Goal: Use online tool/utility: Utilize a website feature to perform a specific function

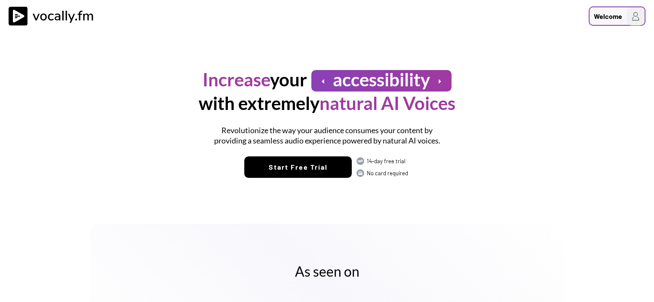
click at [614, 11] on div "Welcome" at bounding box center [608, 16] width 28 height 10
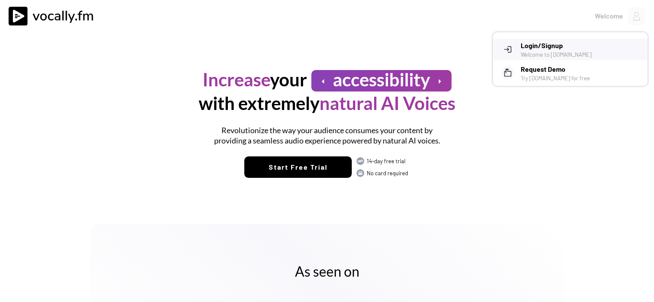
click at [566, 44] on h3 "Login/Signup" at bounding box center [581, 45] width 120 height 10
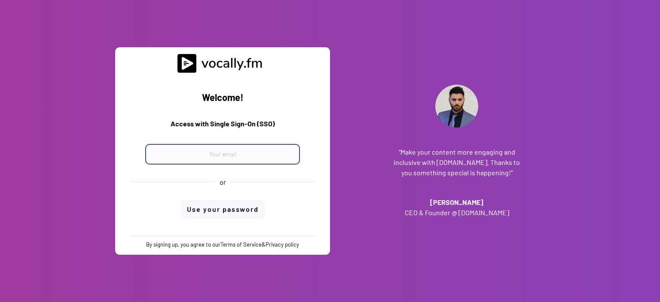
click at [265, 151] on input "email" at bounding box center [222, 154] width 155 height 21
paste input "progetto_enicom_2023@eni.com"
type input "progetto_enicom_2023@eni.com"
click at [236, 211] on div "Welcome! Access with Single Sign-On (SSO) progetto_enicom_2023@eni.com or Use y…" at bounding box center [223, 154] width 202 height 163
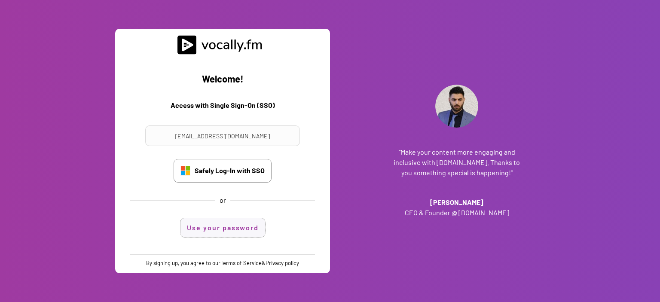
click at [225, 227] on button "Use your password" at bounding box center [223, 227] width 85 height 19
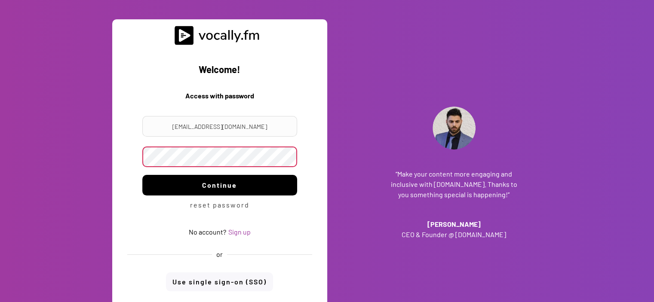
click at [217, 193] on button "Continue" at bounding box center [219, 185] width 155 height 21
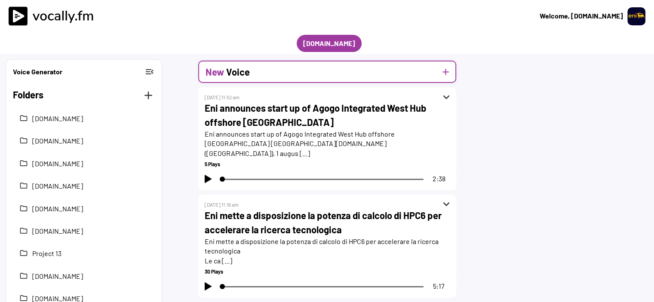
click at [445, 73] on button "add" at bounding box center [445, 72] width 11 height 11
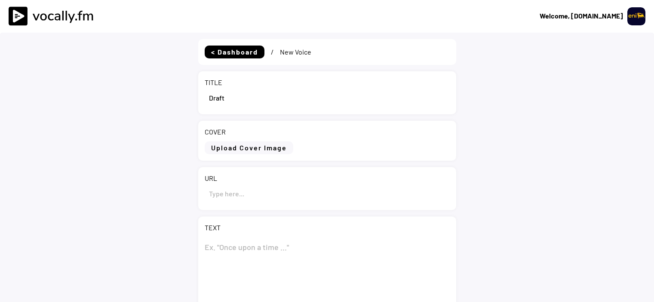
select select ""1348695171700984260__LOOKUP__1695815318097x346735823279882240""
click at [282, 196] on input "input" at bounding box center [327, 193] width 245 height 21
paste input "https://www.eni.com/en-IT/media/press-release/2025/08/plenitude-returns-as-main…"
type input "https://www.eni.com/en-IT/media/press-release/2025/08/plenitude-returns-as-main…"
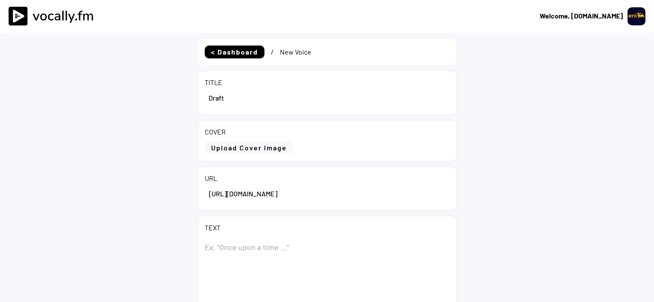
scroll to position [0, 0]
drag, startPoint x: 251, startPoint y: 95, endPoint x: 209, endPoint y: 92, distance: 42.7
click at [209, 92] on input "input" at bounding box center [327, 97] width 245 height 21
click at [257, 101] on input "input" at bounding box center [327, 97] width 245 height 21
paste input "Plenitude returns as main sponsor and official energy partner of La Vuelta"
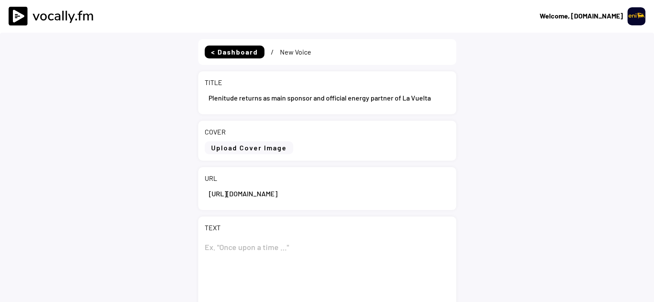
type input "Plenitude returns as main sponsor and official energy partner of La Vuelta"
click at [251, 233] on div "TEXT 0 Characters" at bounding box center [327, 280] width 258 height 127
click at [247, 245] on textarea at bounding box center [327, 280] width 245 height 86
paste textarea "Plenitude returns as main sponsor and official energy partner of La Vuelta"
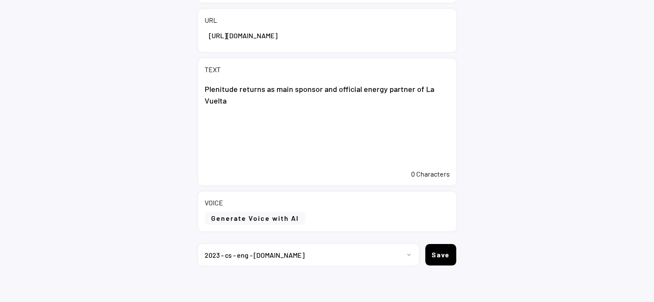
scroll to position [161, 0]
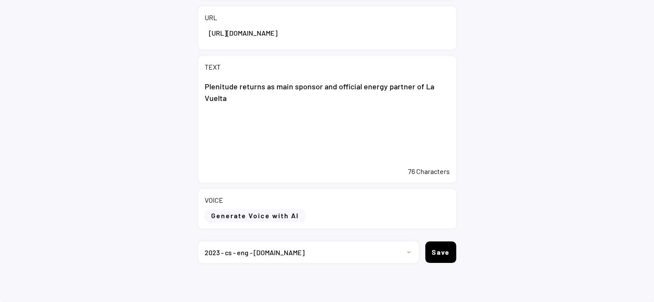
click at [248, 144] on textarea "Plenitude returns as main sponsor and official energy partner of La Vuelta" at bounding box center [327, 120] width 245 height 86
paste textarea "Plenitude will accompany the peloton from Turin to Madrid, allowing the recharg…"
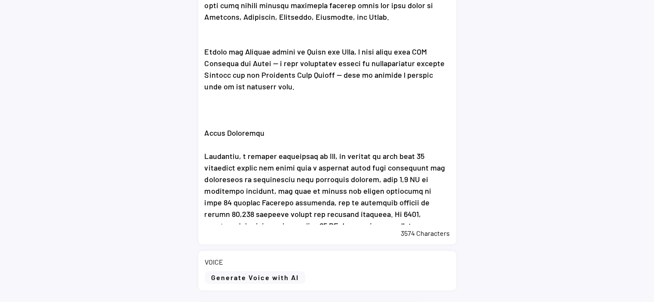
scroll to position [333, 0]
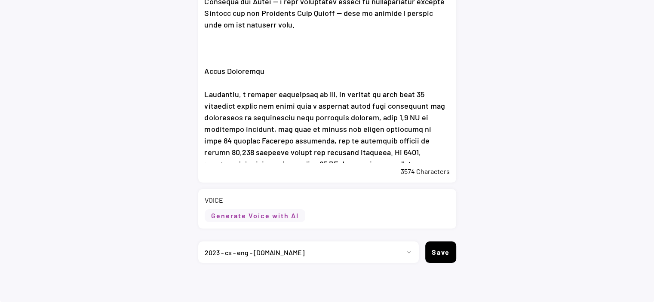
type textarea "Plenitude returns as main sponsor and official energy partner of La Vuelta Plen…"
click at [288, 214] on button "Generate Voice with AI" at bounding box center [255, 215] width 101 height 13
select select ""chat""
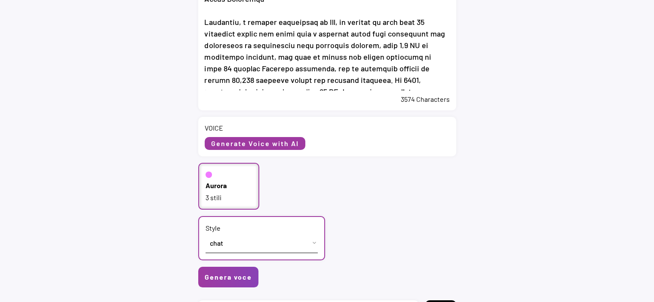
scroll to position [463, 0]
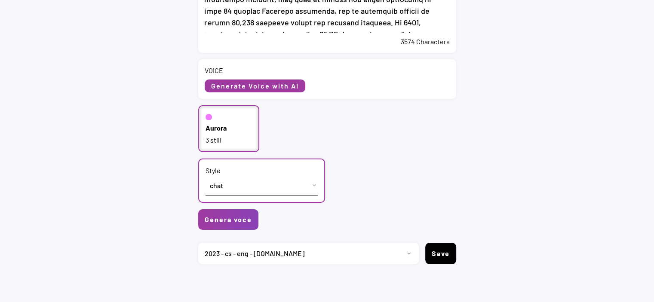
click at [222, 127] on div "Aurora" at bounding box center [215, 127] width 21 height 9
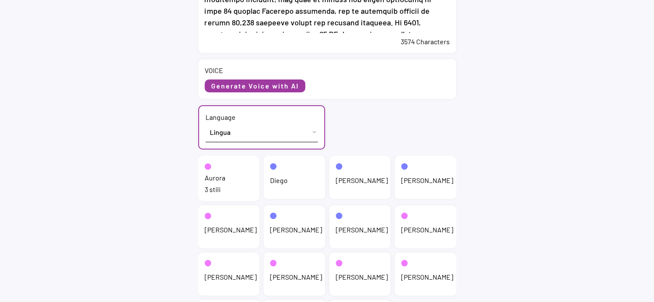
click at [227, 134] on select "Lingua English (US) French (France) Italian (Italy)" at bounding box center [261, 132] width 112 height 19
select select ""English (US)""
click at [205, 123] on select "Lingua English (US) French (France) Italian (Italy)" at bounding box center [261, 132] width 112 height 19
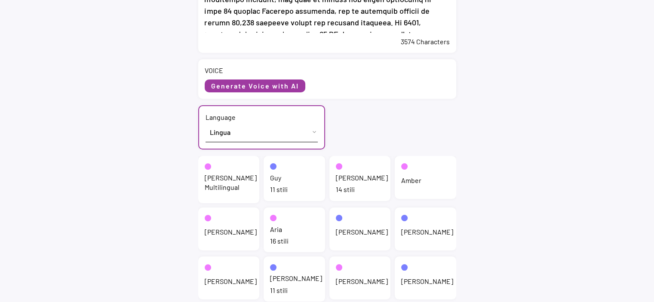
click at [348, 178] on div "Jenny" at bounding box center [362, 177] width 52 height 9
select select ""chat""
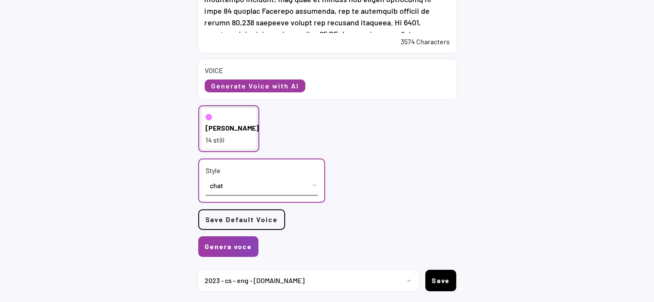
click at [238, 285] on select "Progetto 2023 - cs - eng - eni.com 2023 - cs - ita - eni.com 2023 - storie - it…" at bounding box center [305, 280] width 214 height 21
select select ""1348695171700984260__LOOKUP__1735904392009x606523124540768300""
click at [198, 270] on select "Progetto 2023 - cs - eng - eni.com 2023 - cs - ita - eni.com 2023 - storie - it…" at bounding box center [305, 280] width 214 height 21
click at [236, 251] on button "Genera voce" at bounding box center [228, 246] width 60 height 21
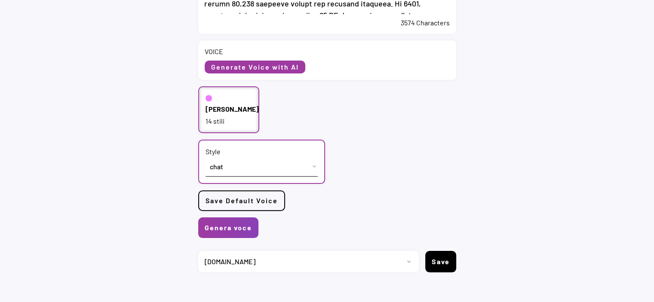
scroll to position [490, 0]
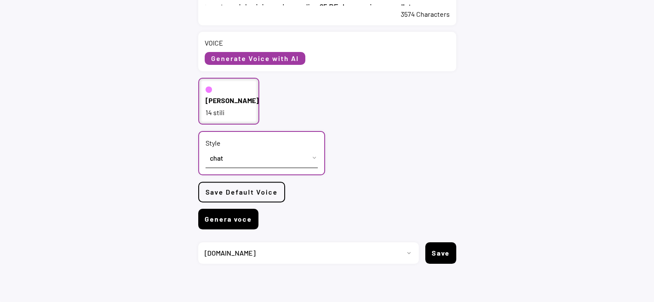
click at [242, 218] on button "Genera voce" at bounding box center [228, 219] width 60 height 21
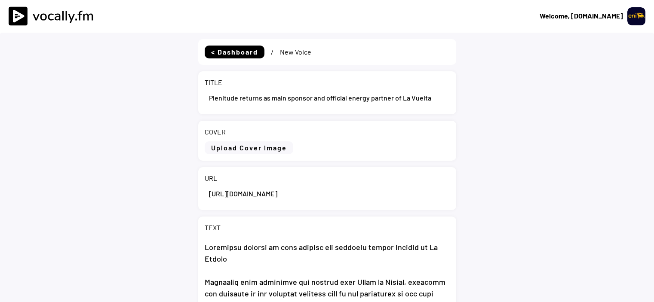
select select ""1348695171700984260__LOOKUP__1695815318097x346735823279882240""
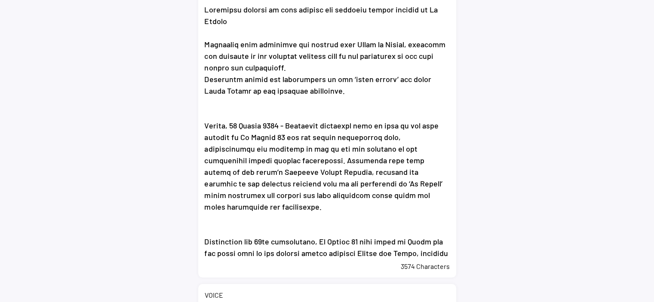
scroll to position [387, 0]
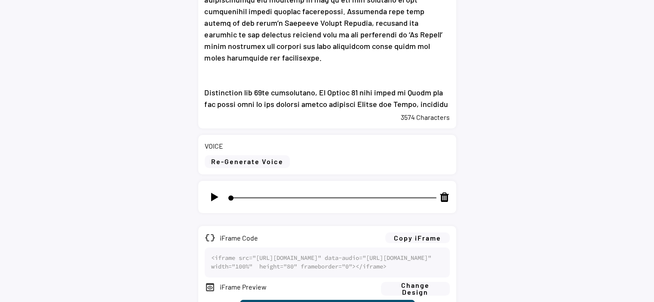
click at [217, 199] on img at bounding box center [214, 197] width 11 height 11
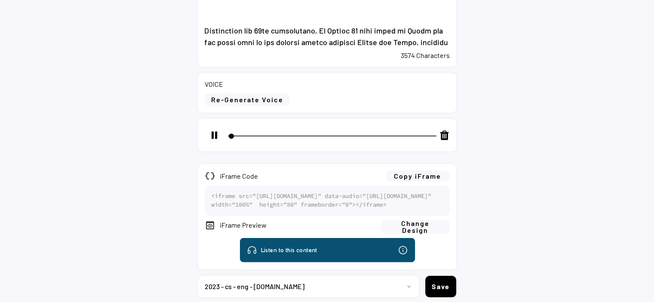
scroll to position [514, 0]
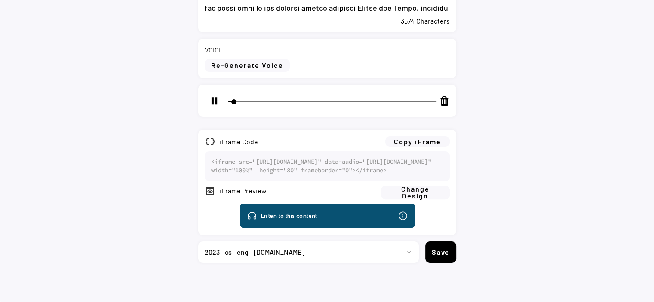
click at [273, 93] on div at bounding box center [331, 100] width 215 height 15
click at [273, 101] on input "range" at bounding box center [332, 101] width 208 height 1
click at [216, 95] on img at bounding box center [214, 100] width 11 height 11
type input "54"
click at [433, 136] on button "Copy iFrame" at bounding box center [417, 141] width 64 height 11
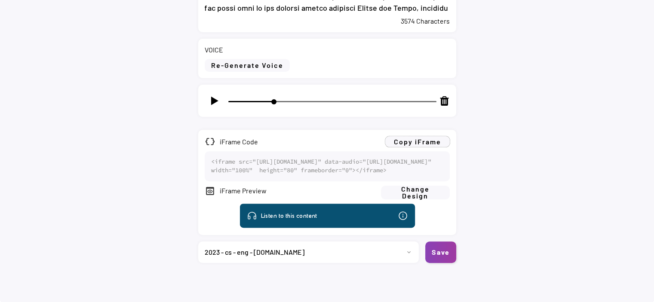
click at [433, 253] on button "Save" at bounding box center [440, 252] width 31 height 21
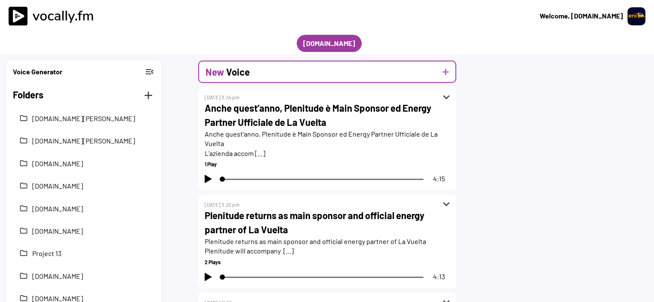
click at [445, 72] on button "add" at bounding box center [445, 72] width 11 height 11
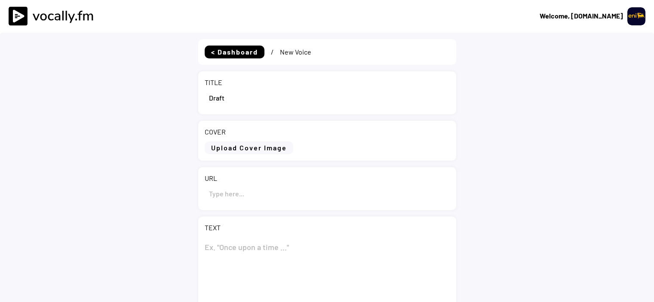
select select ""1348695171700984260__LOOKUP__1695815318097x346735823279882240""
click at [249, 184] on input "input" at bounding box center [327, 193] width 245 height 21
paste input "https://www.eni.com/it-IT/media/news/2025/08/eni-sostiene-modernizzazione-strat…"
type input "https://www.eni.com/it-IT/media/news/2025/08/eni-sostiene-modernizzazione-strat…"
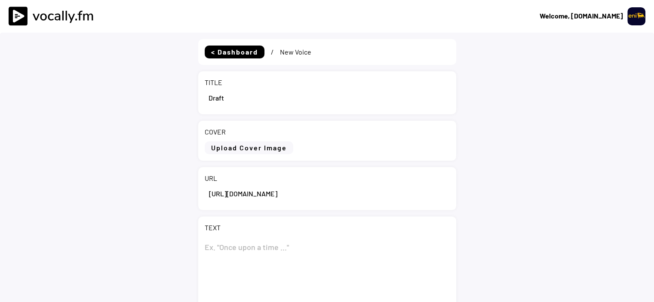
scroll to position [0, 0]
drag, startPoint x: 234, startPoint y: 99, endPoint x: 191, endPoint y: 99, distance: 43.0
click at [191, 99] on div "< Dashboard / New Voice TITLE COVER Upload Cover Image Clear Cover URL TEXT 0 C…" at bounding box center [327, 248] width 654 height 430
click at [231, 94] on input "input" at bounding box center [327, 97] width 245 height 21
paste input "Eni sostiene la modernizzazione strategica della rete elettrica nazionale nella…"
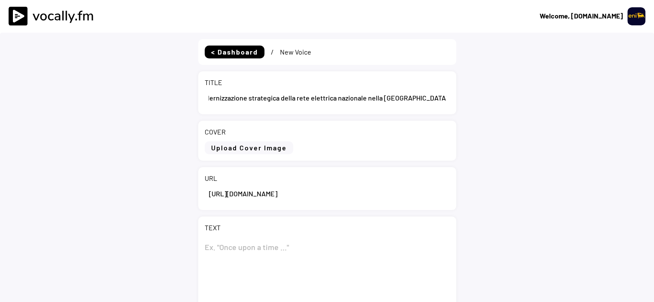
scroll to position [129, 0]
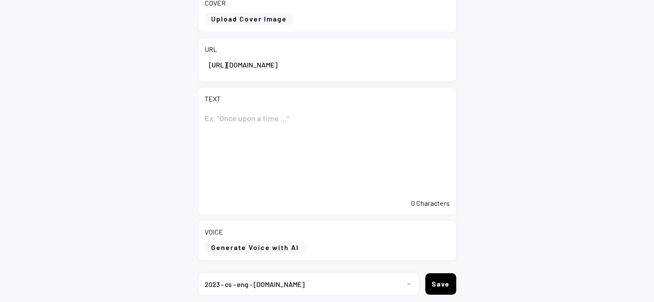
type input "Eni sostiene la modernizzazione strategica della rete elettrica nazionale nella…"
click at [296, 128] on textarea at bounding box center [327, 151] width 245 height 86
paste textarea "Eni sostiene la modernizzazione strategica della rete elettrica nazionale nella…"
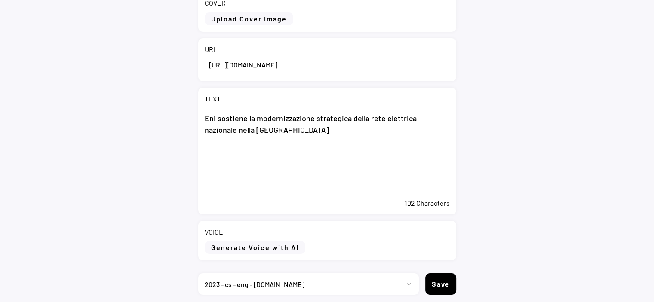
click at [227, 158] on textarea "Eni sostiene la modernizzazione strategica della rete elettrica nazionale nella…" at bounding box center [327, 151] width 245 height 86
paste textarea "Loudima, 21 agosto 2025 - Eni Congo annuncia i progressi compiuti nell'ambito d…"
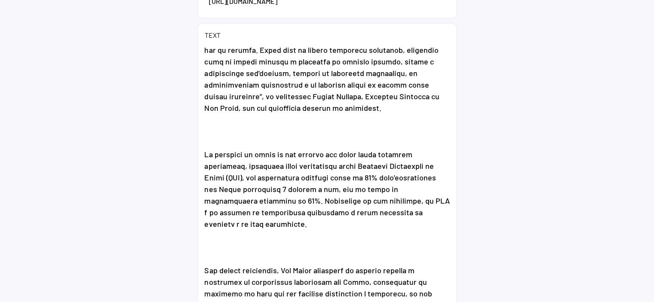
scroll to position [203, 0]
click at [253, 236] on textarea at bounding box center [327, 174] width 245 height 258
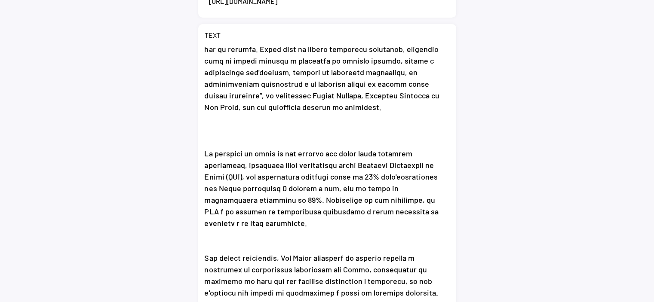
scroll to position [192, 0]
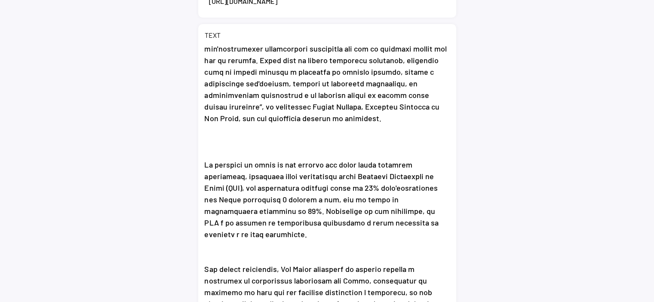
click at [250, 143] on textarea at bounding box center [327, 174] width 245 height 258
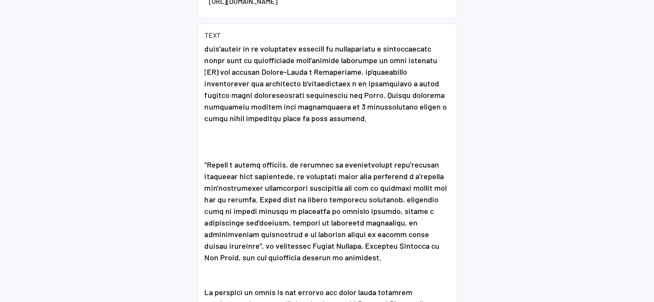
scroll to position [51, 0]
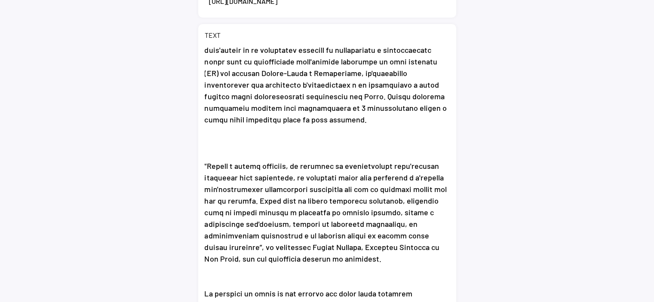
click at [249, 143] on textarea at bounding box center [327, 174] width 245 height 258
type textarea "Eni sostiene la modernizzazione strategica della rete elettrica nazionale nella…"
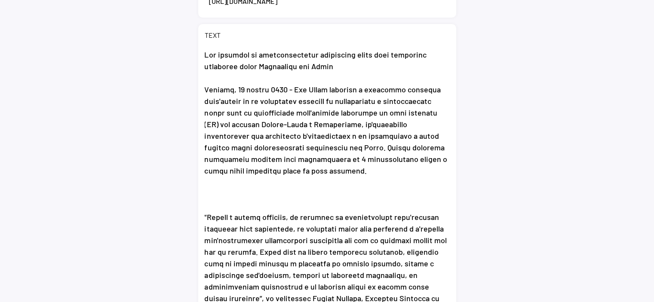
scroll to position [0, 0]
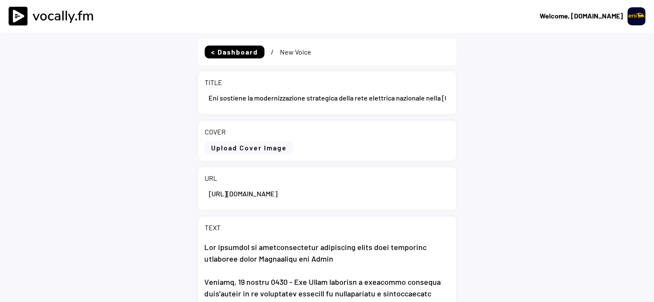
drag, startPoint x: 210, startPoint y: 98, endPoint x: 369, endPoint y: 93, distance: 159.1
click at [369, 93] on input "input" at bounding box center [327, 97] width 245 height 21
drag, startPoint x: 208, startPoint y: 94, endPoint x: 505, endPoint y: 95, distance: 297.0
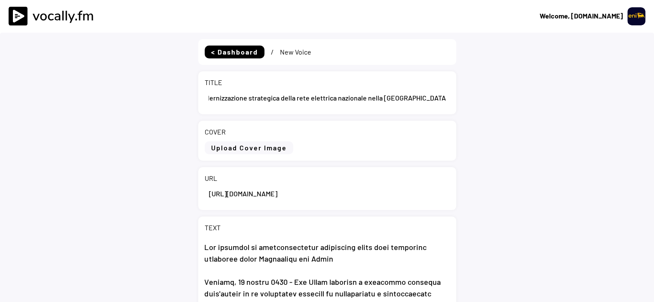
paste input "Eni supports the strategic modernization of the national power grid in the Repu…"
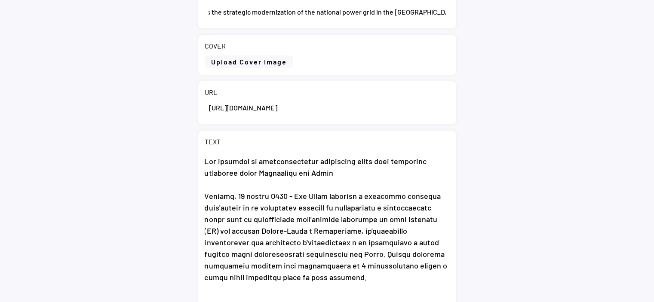
type input "Eni supports the strategic modernization of the national power grid in the Repu…"
drag, startPoint x: 207, startPoint y: 104, endPoint x: 471, endPoint y: 103, distance: 264.4
click at [471, 103] on div "< Dashboard / New Voice TITLE COVER Upload Cover Image Clear Cover URL TEXT 195…" at bounding box center [327, 248] width 654 height 602
paste input "https://www.eni.com/en-IT/media/news/2025/08/eni-supports-the-strategic-moderni…"
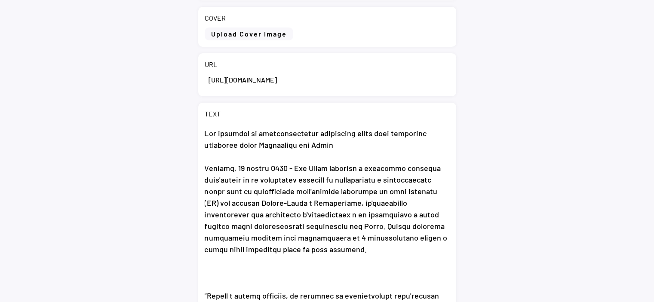
scroll to position [129, 0]
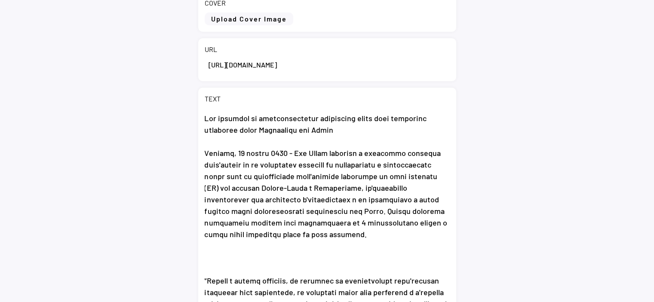
type input "https://www.eni.com/en-IT/media/news/2025/08/eni-supports-the-strategic-moderni…"
drag, startPoint x: 204, startPoint y: 144, endPoint x: 285, endPoint y: 305, distance: 180.7
click at [285, 173] on html "Welcome, Eni.com < Dashboard / New Voice TITLE COVER Upload Cover Image Clear C…" at bounding box center [327, 22] width 654 height 302
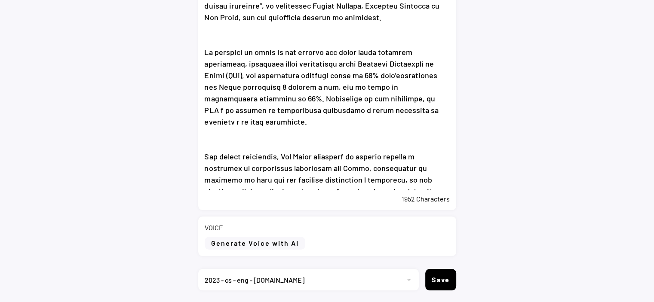
scroll to position [333, 0]
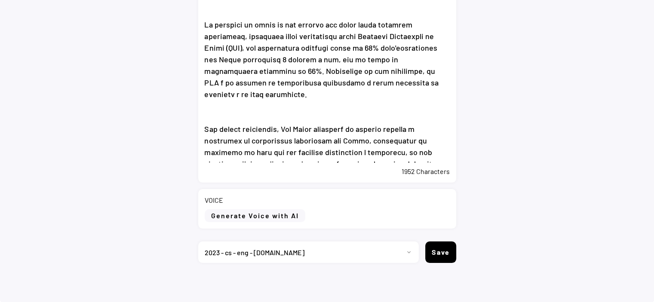
drag, startPoint x: 205, startPoint y: 153, endPoint x: 456, endPoint y: 196, distance: 254.6
click at [456, 196] on div "< Dashboard / New Voice TITLE COVER Upload Cover Image Clear Cover URL TEXT 195…" at bounding box center [327, 1] width 654 height 602
paste textarea "August 2025 - Eni Congo announces progress on a major project to refurbish and …"
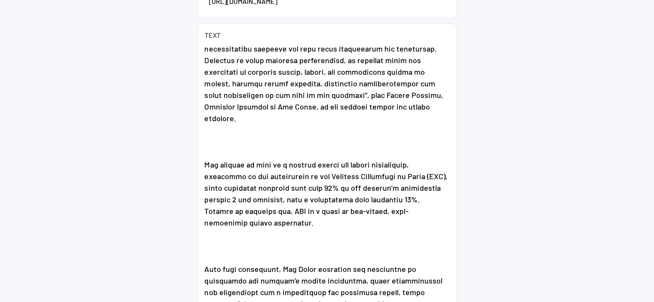
scroll to position [175, 0]
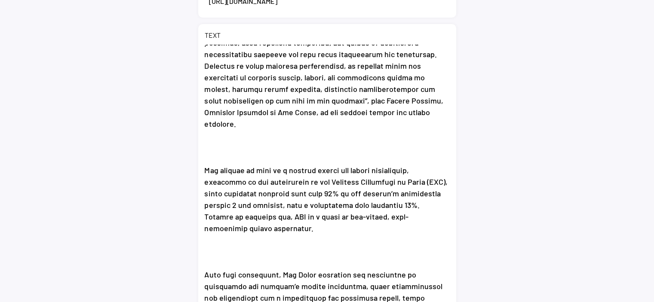
click at [375, 145] on textarea at bounding box center [327, 174] width 245 height 258
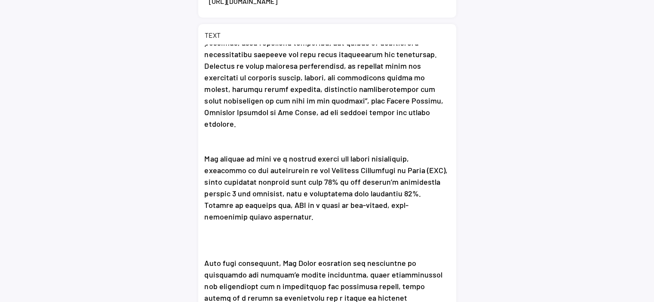
scroll to position [169, 0]
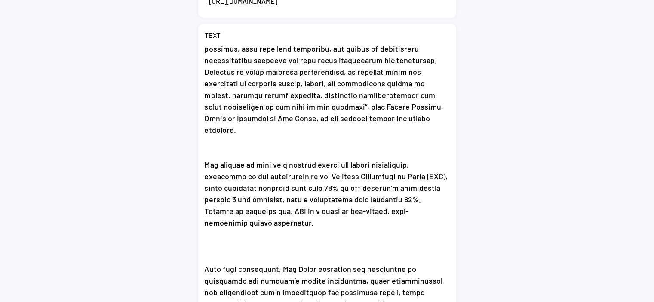
click at [319, 224] on textarea at bounding box center [327, 174] width 245 height 258
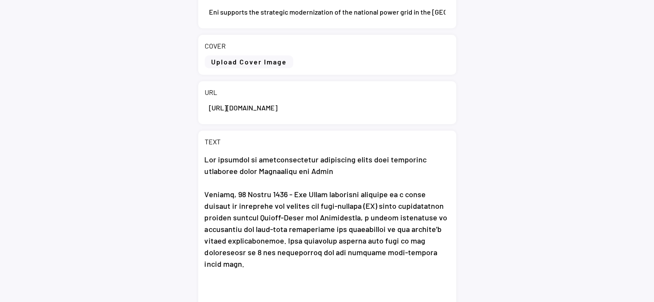
scroll to position [0, 0]
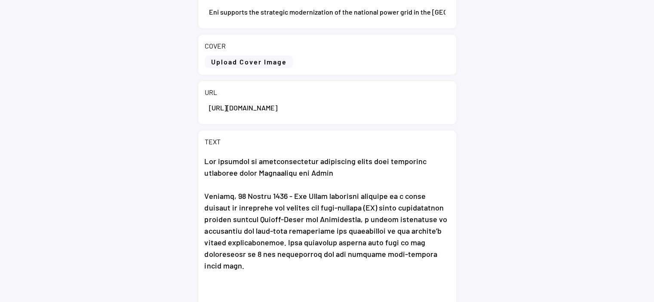
drag, startPoint x: 336, startPoint y: 175, endPoint x: 205, endPoint y: 166, distance: 131.8
click at [205, 166] on textarea at bounding box center [327, 280] width 245 height 258
drag, startPoint x: 202, startPoint y: 159, endPoint x: 336, endPoint y: 165, distance: 134.2
click at [335, 164] on div "TEXT 1743 Characters" at bounding box center [327, 280] width 258 height 299
drag, startPoint x: 335, startPoint y: 172, endPoint x: 202, endPoint y: 162, distance: 133.7
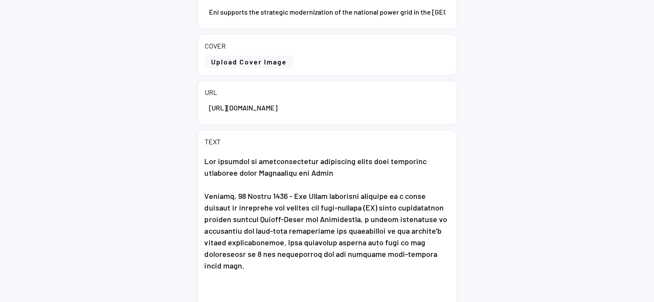
click at [202, 162] on div "TEXT 1743 Characters" at bounding box center [327, 280] width 258 height 299
paste textarea "upports the strategic modernization of the national power grid in the Republic …"
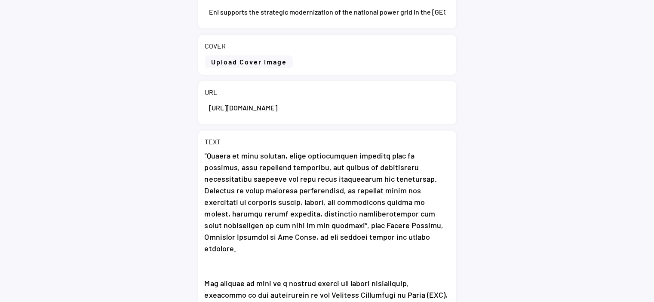
scroll to position [333, 0]
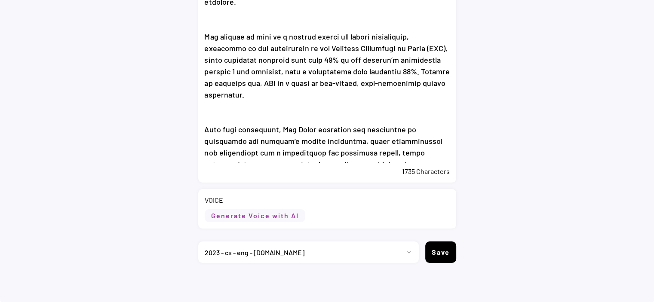
type textarea "Eni supports the strategic modernization of the national power grid in the Repu…"
click at [279, 213] on button "Generate Voice with AI" at bounding box center [255, 215] width 101 height 13
select select ""chat""
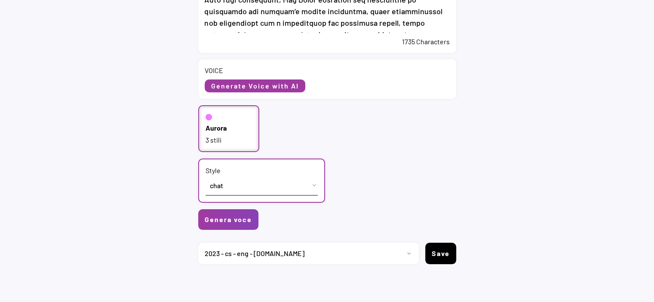
scroll to position [463, 0]
click at [213, 137] on div "3 stili" at bounding box center [228, 139] width 47 height 9
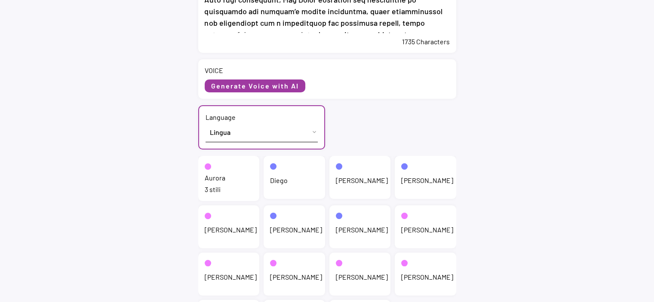
click at [214, 136] on select "Lingua English (US) French (France) Italian (Italy)" at bounding box center [261, 132] width 112 height 19
select select ""English (US)""
click at [205, 123] on select "Lingua English (US) French (France) Italian (Italy)" at bounding box center [261, 132] width 112 height 19
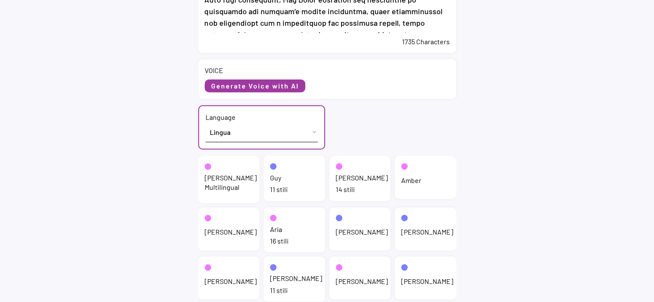
click at [346, 178] on div "Jenny" at bounding box center [362, 177] width 52 height 9
select select ""chat""
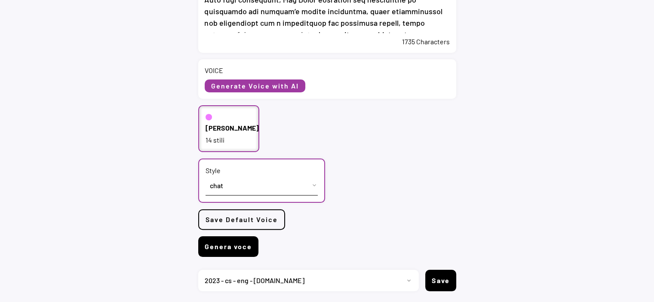
click at [248, 249] on button "Genera voce" at bounding box center [228, 246] width 60 height 21
click at [224, 249] on button "Genera voce" at bounding box center [228, 246] width 60 height 21
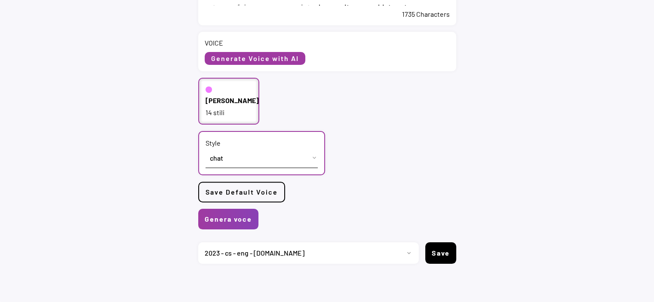
click at [403, 253] on select "Progetto 2023 - cs - eng - eni.com 2023 - cs - ita - eni.com 2023 - storie - it…" at bounding box center [305, 252] width 214 height 21
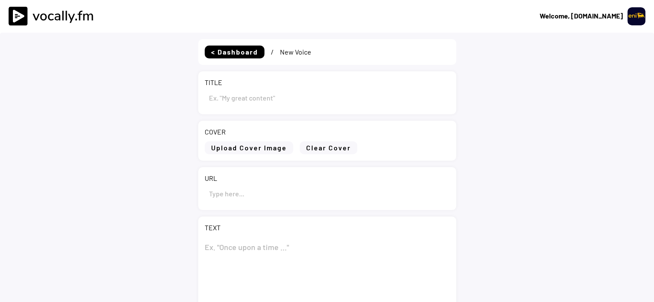
type input "Eni supports the strategic modernization of the national power grid in the [GEO…"
type input "[URL][DOMAIN_NAME]"
type textarea "Lor ipsumdol sit ametconse adipiscingeli se doe temporin utlab etdo ma ali Enim…"
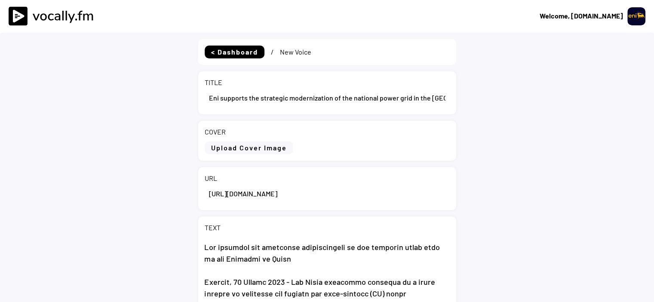
select select ""1348695171700984260__LOOKUP__1695815318097x346735823279882240""
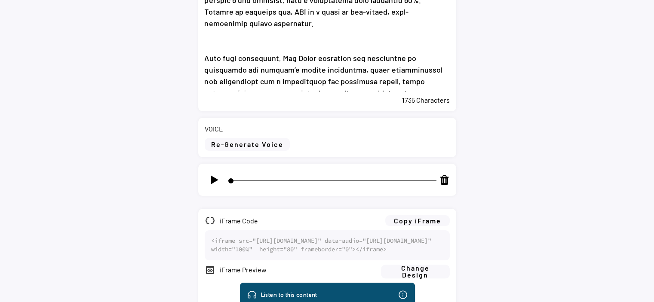
scroll to position [473, 0]
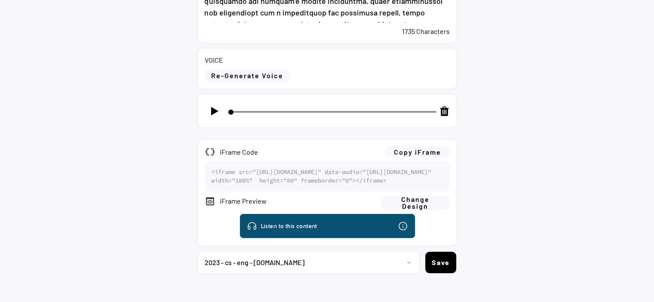
click at [212, 110] on img at bounding box center [214, 111] width 11 height 11
type input "4"
click at [424, 153] on button "Copy iFrame" at bounding box center [417, 152] width 64 height 11
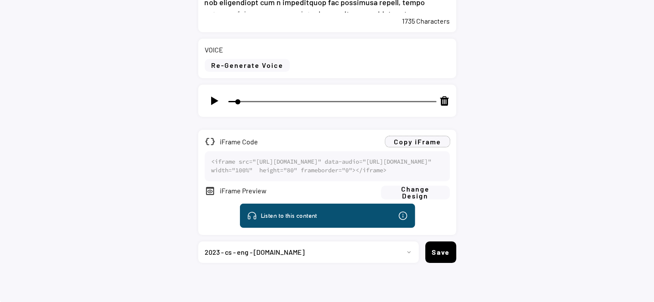
scroll to position [514, 0]
click at [398, 256] on select "Progetto 2023 - cs - eng - [DOMAIN_NAME] 2023 - cs - ita - [DOMAIN_NAME] 2023 -…" at bounding box center [305, 252] width 214 height 21
select select ""1348695171700984260__LOOKUP__1736529595474x673368019342983200""
click at [198, 242] on select "Progetto 2023 - cs - eng - [DOMAIN_NAME] 2023 - cs - ita - [DOMAIN_NAME] 2023 -…" at bounding box center [305, 252] width 214 height 21
click at [438, 246] on button "Save" at bounding box center [440, 252] width 31 height 21
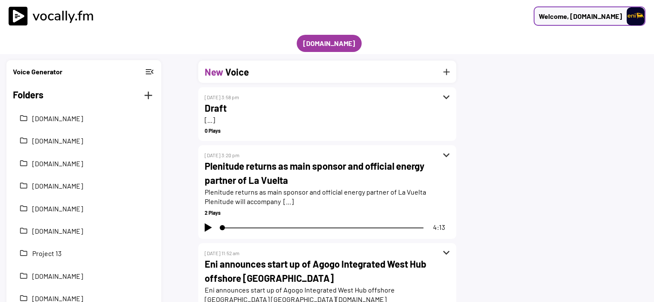
click at [594, 14] on div "Welcome, [DOMAIN_NAME]" at bounding box center [580, 16] width 83 height 10
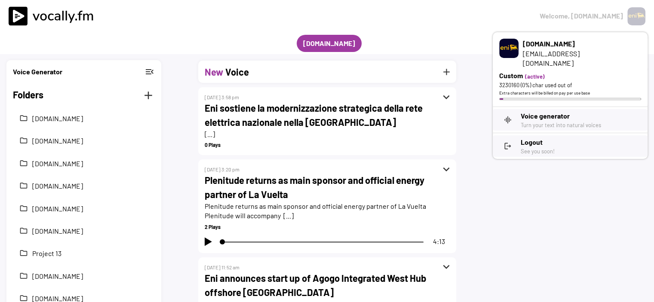
click at [518, 135] on div "logout Logout See you soon!" at bounding box center [570, 145] width 155 height 21
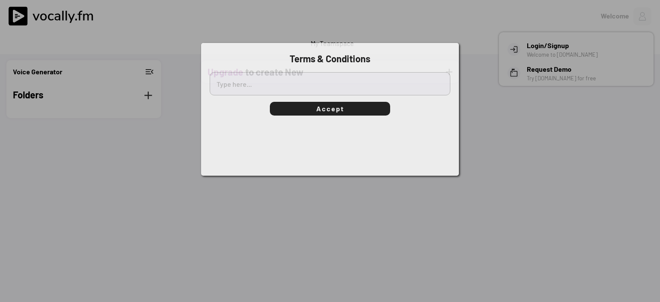
type textarea "[l]Ipsum do Sitamet[/c] Adipi el sed Doeiusmo tempori ut Laboree.do magnaaliqua…"
